Goal: Find specific page/section: Find specific page/section

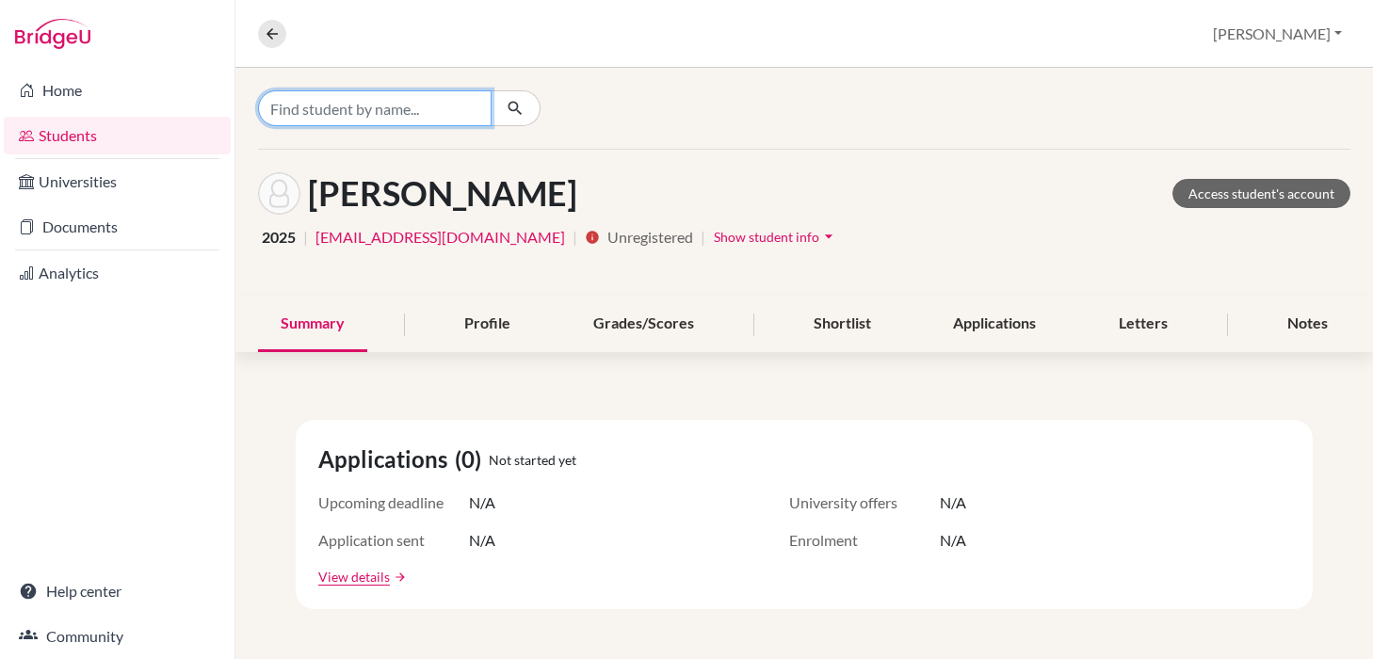
click at [369, 115] on input "Find student by name..." at bounding box center [375, 108] width 234 height 36
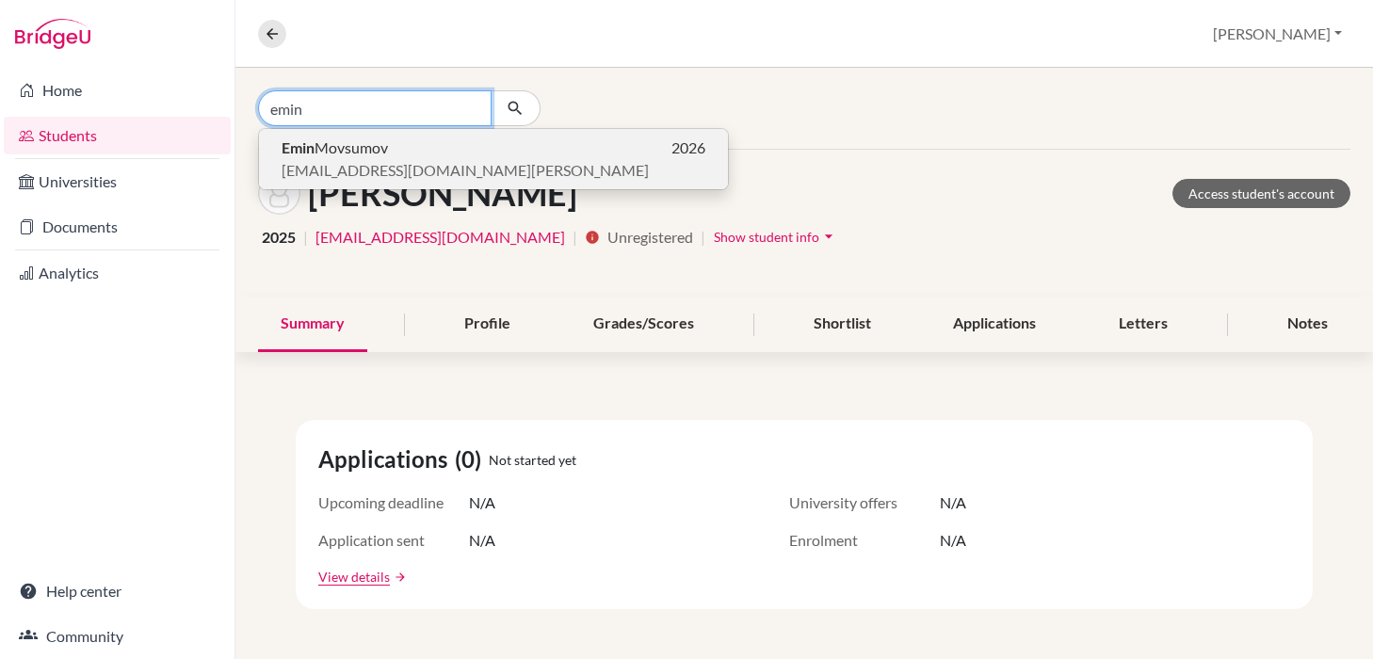
type input "emin"
click at [347, 151] on span "[PERSON_NAME]" at bounding box center [335, 148] width 106 height 23
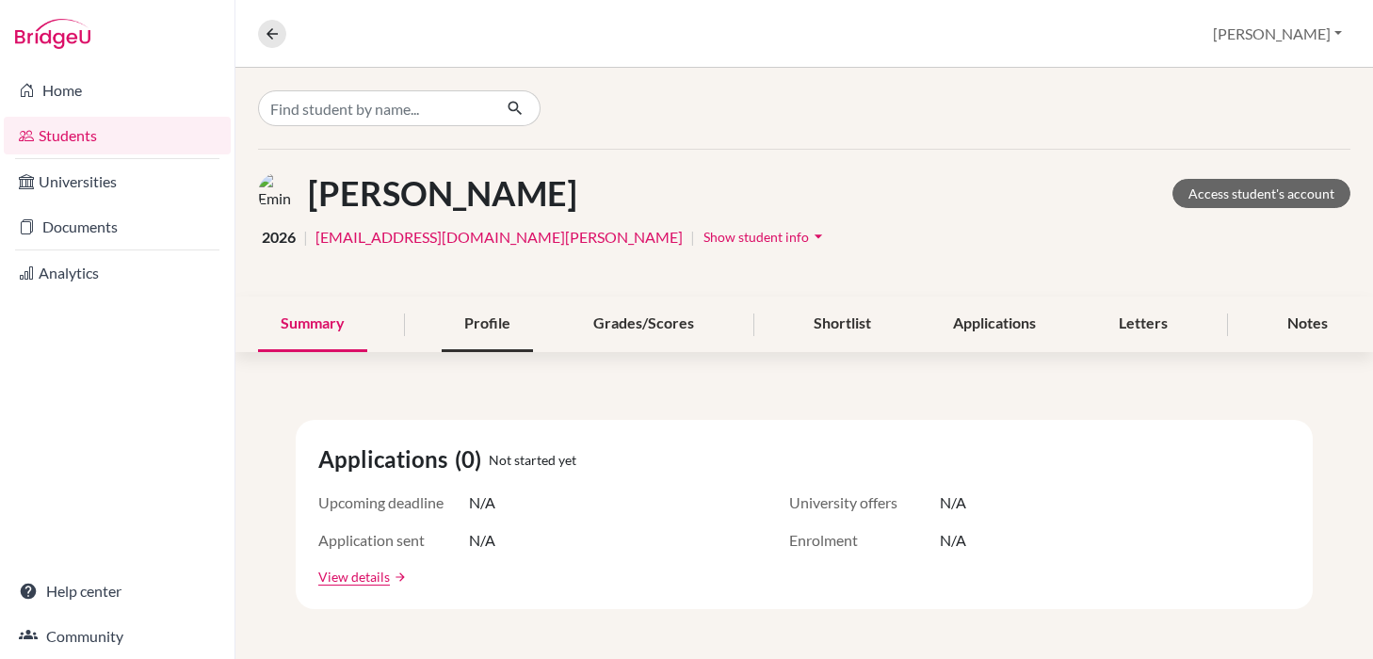
click at [495, 323] on div "Profile" at bounding box center [487, 325] width 91 height 56
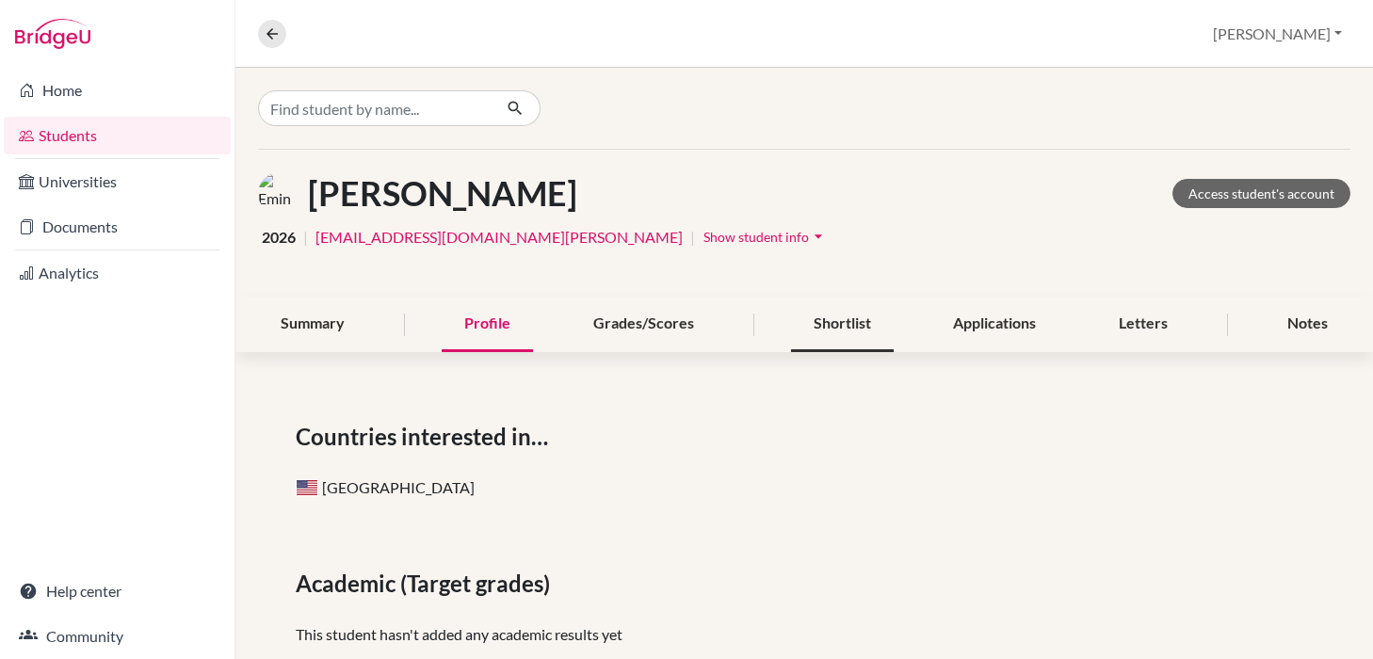
click at [845, 326] on div "Shortlist" at bounding box center [842, 325] width 103 height 56
